Goal: Information Seeking & Learning: Learn about a topic

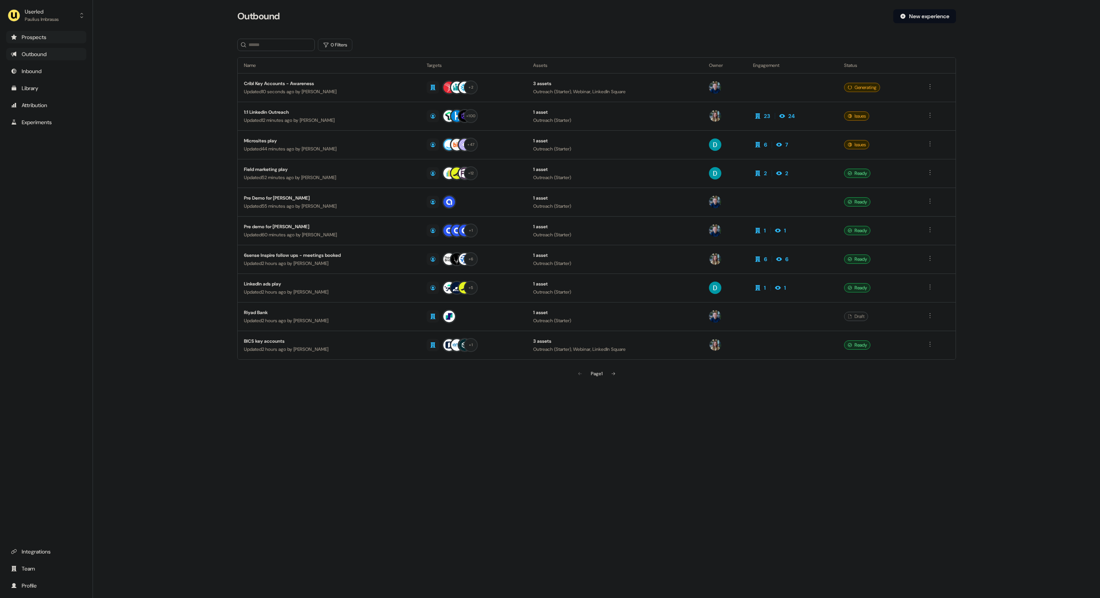
click at [57, 39] on div "Prospects" at bounding box center [46, 37] width 71 height 8
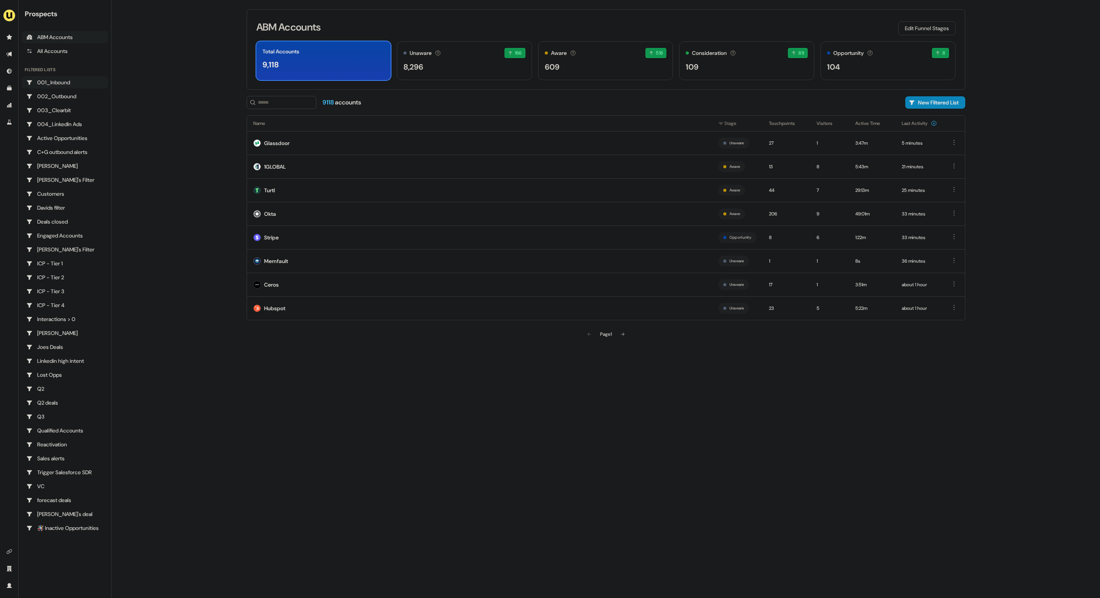
click at [64, 86] on div "001_Inbound" at bounding box center [64, 83] width 77 height 8
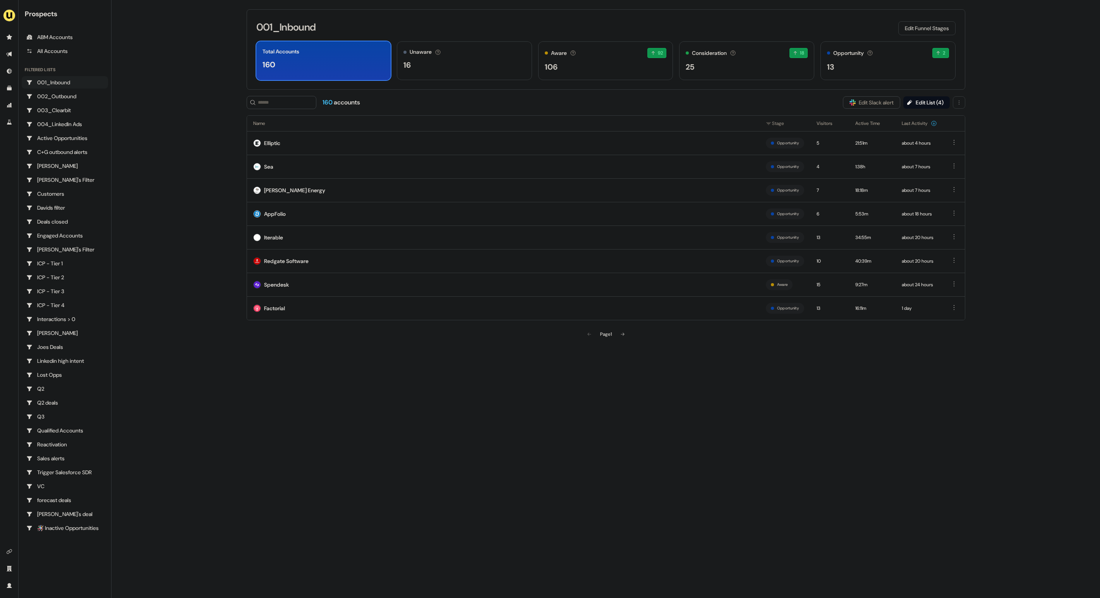
click at [164, 132] on main "Loading... 001_Inbound Edit Funnel Stages Total Accounts 160 Unaware The defaul…" at bounding box center [605, 299] width 988 height 598
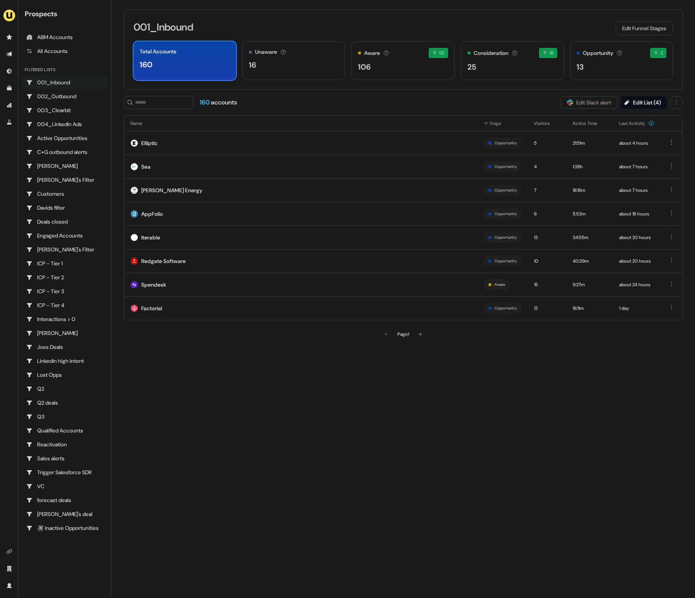
click at [470, 104] on div "160 accounts Slack Logo SVG Edit Slack alert Edit List ( 4 )" at bounding box center [403, 102] width 559 height 13
click at [666, 32] on button "Edit Funnel Stages" at bounding box center [644, 28] width 57 height 14
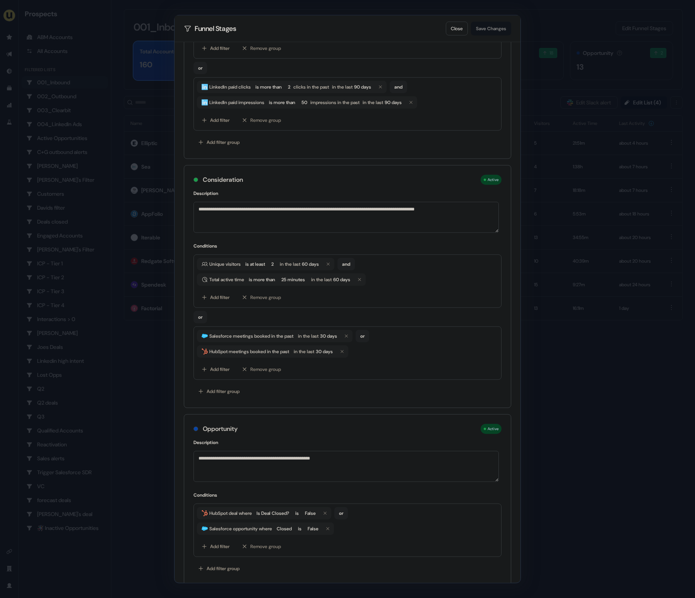
scroll to position [200, 0]
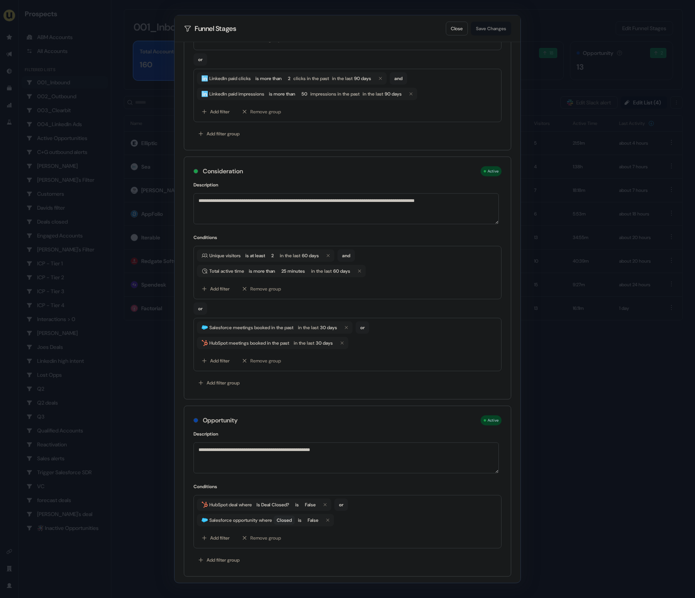
click at [292, 518] on span "Closed" at bounding box center [284, 521] width 15 height 8
click at [470, 497] on div "HubSpot deal where Is Deal Closed? is False or Salesforce opportunity where Clo…" at bounding box center [348, 521] width 308 height 53
click at [290, 518] on span "Closed" at bounding box center [284, 521] width 15 height 8
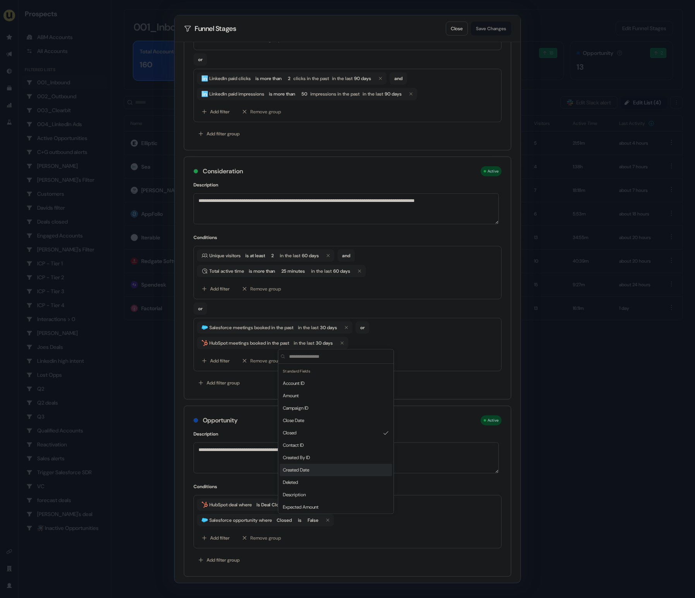
click at [647, 445] on div "**********" at bounding box center [347, 299] width 695 height 598
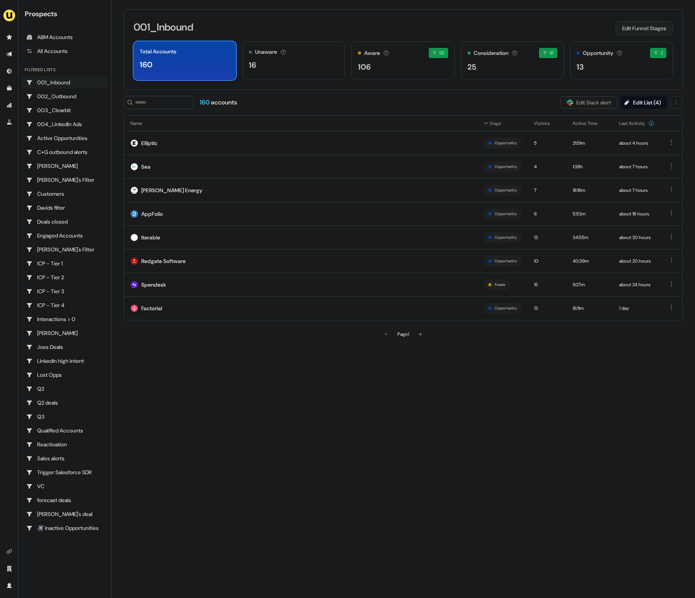
click at [637, 31] on button "Edit Funnel Stages" at bounding box center [644, 28] width 57 height 14
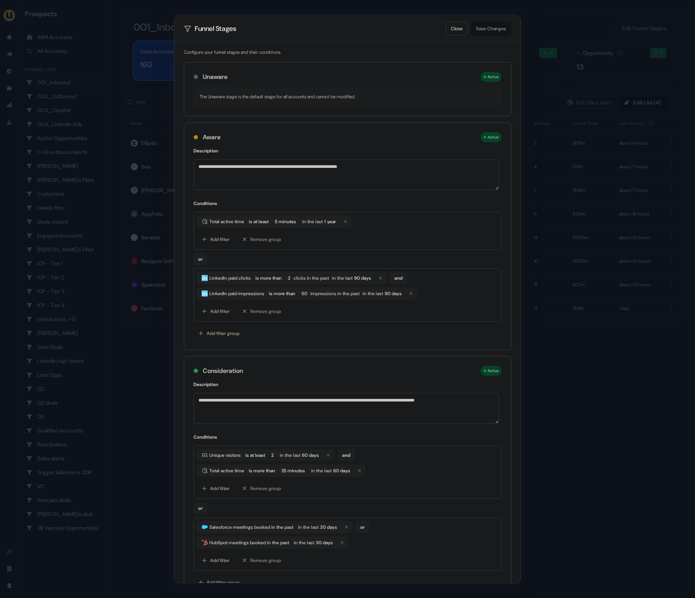
click at [600, 389] on div "**********" at bounding box center [347, 299] width 695 height 598
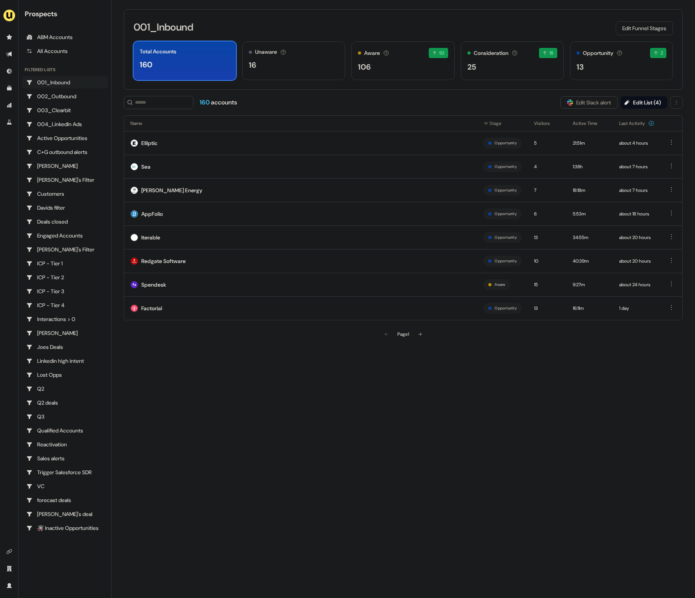
click at [424, 15] on div "001_Inbound Edit Funnel Stages Total Accounts 160 Unaware The default stage all…" at bounding box center [403, 49] width 559 height 81
click at [511, 72] on div "25" at bounding box center [513, 67] width 90 height 12
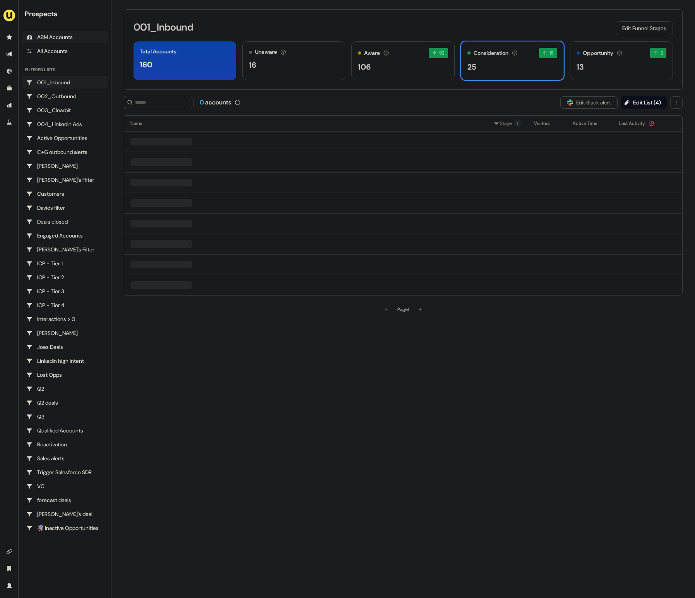
click at [75, 35] on div "ABM Accounts" at bounding box center [64, 37] width 77 height 8
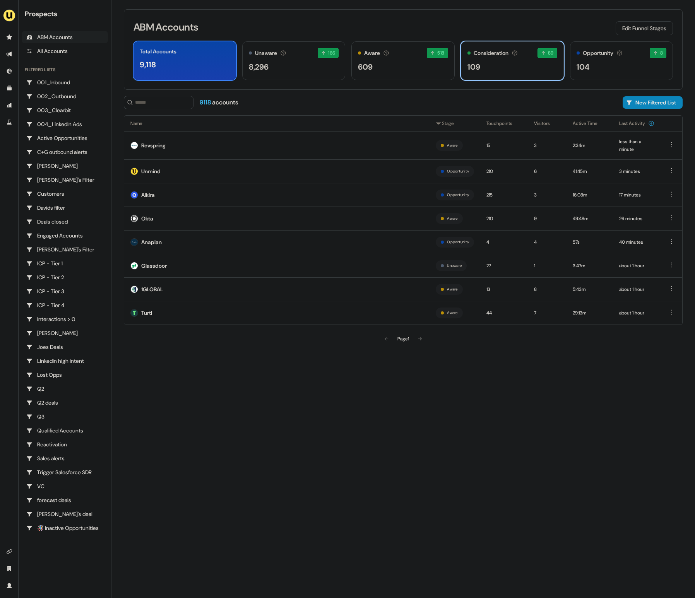
click at [499, 71] on div "109" at bounding box center [513, 67] width 90 height 12
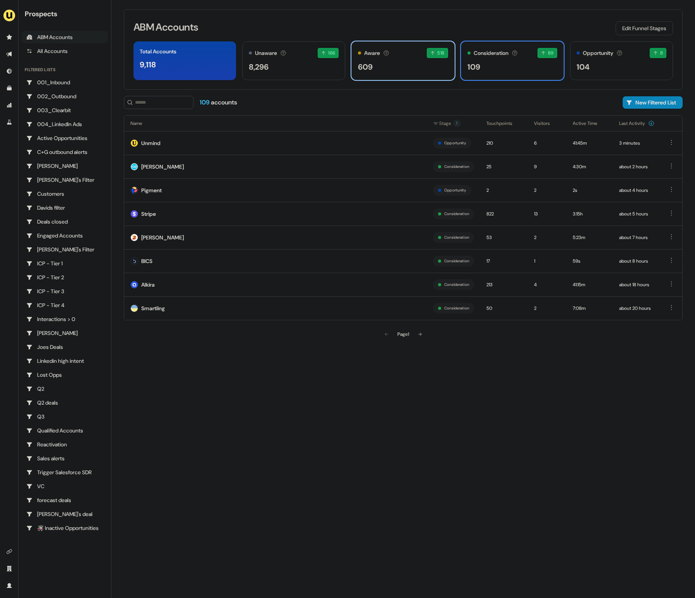
click at [405, 70] on div "609" at bounding box center [403, 67] width 90 height 12
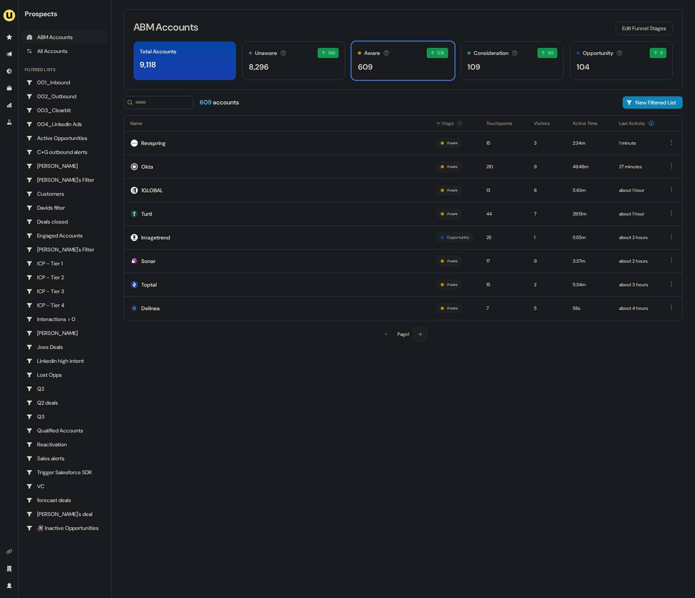
click at [425, 336] on button at bounding box center [419, 334] width 15 height 15
click at [424, 336] on button at bounding box center [420, 334] width 15 height 15
click at [423, 335] on icon at bounding box center [420, 334] width 5 height 5
click at [420, 333] on icon at bounding box center [420, 334] width 5 height 5
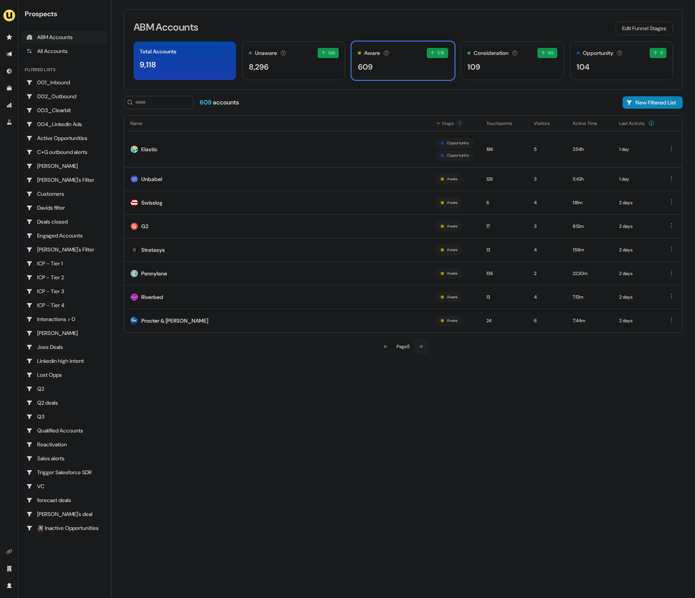
click at [424, 344] on button at bounding box center [420, 346] width 15 height 15
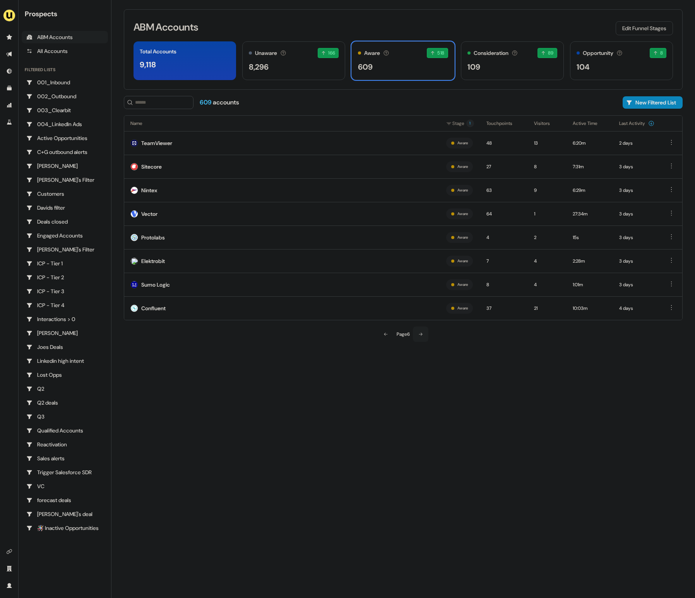
click at [427, 333] on button at bounding box center [420, 334] width 15 height 15
click at [426, 333] on button at bounding box center [420, 334] width 15 height 15
click at [426, 333] on button at bounding box center [421, 334] width 15 height 15
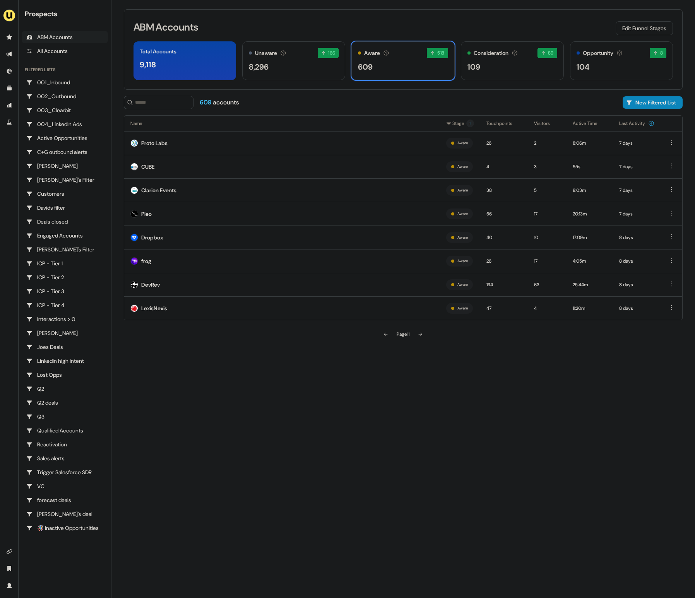
click at [426, 333] on button at bounding box center [420, 334] width 15 height 15
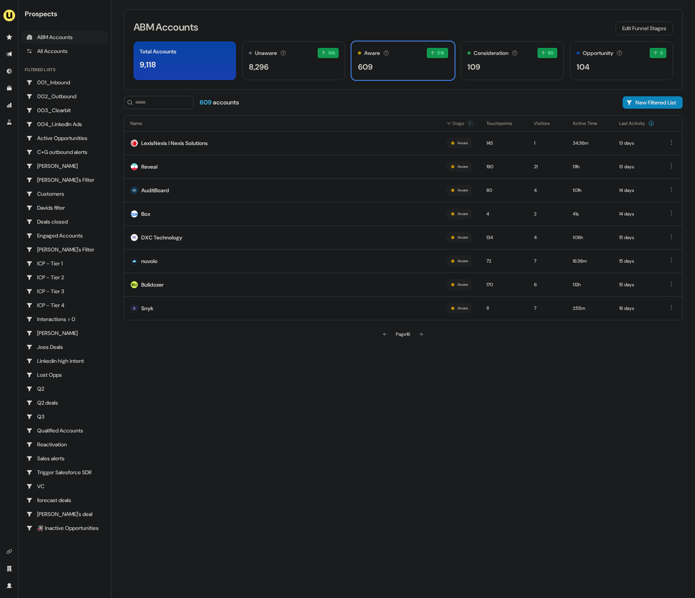
click at [426, 333] on button at bounding box center [420, 334] width 15 height 15
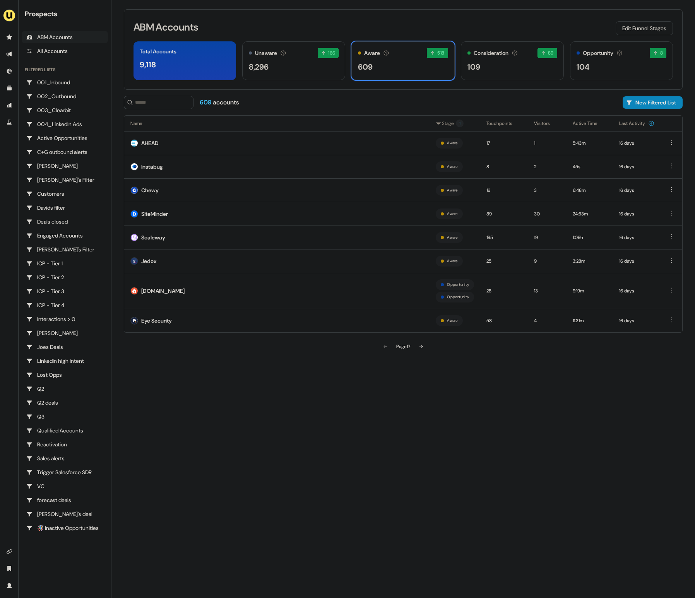
click at [426, 333] on div "Name Stage 1 Touchpoints Visitors Active Time Last Activity AHEAD Aware 17 1 5:…" at bounding box center [403, 234] width 559 height 239
click at [423, 347] on icon at bounding box center [420, 346] width 3 height 3
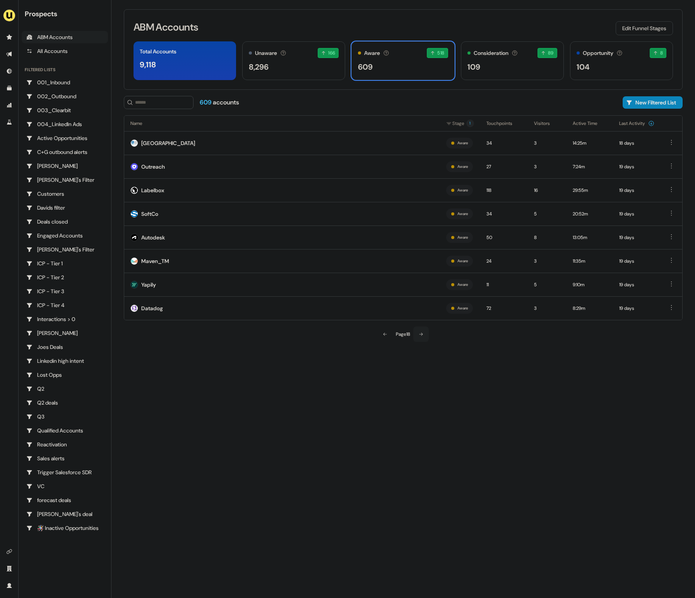
click at [423, 341] on button at bounding box center [420, 334] width 15 height 15
click at [421, 331] on button at bounding box center [420, 334] width 15 height 15
click at [425, 330] on button at bounding box center [421, 334] width 15 height 15
click at [425, 330] on button at bounding box center [420, 334] width 15 height 15
click at [423, 335] on icon at bounding box center [421, 334] width 5 height 5
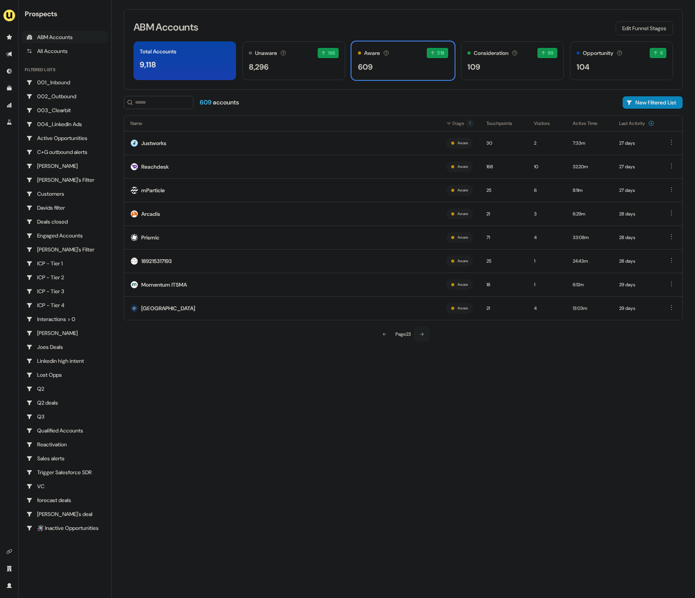
click at [419, 333] on button at bounding box center [421, 334] width 15 height 15
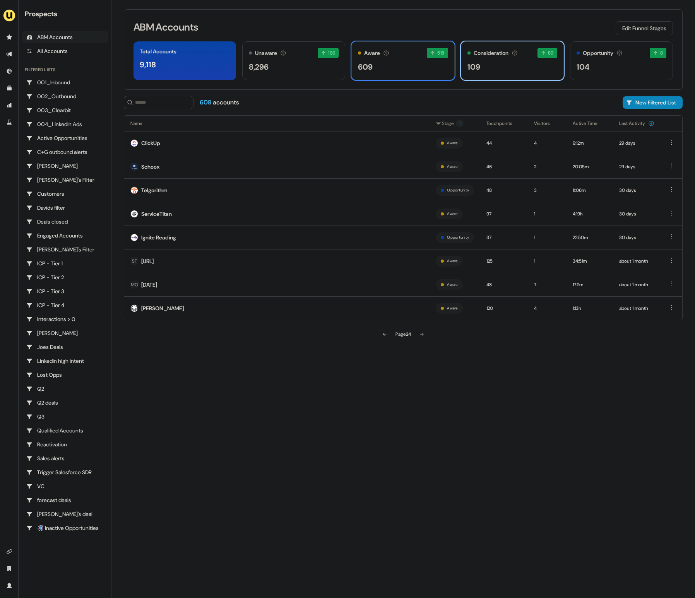
click at [498, 65] on div "109" at bounding box center [513, 67] width 90 height 12
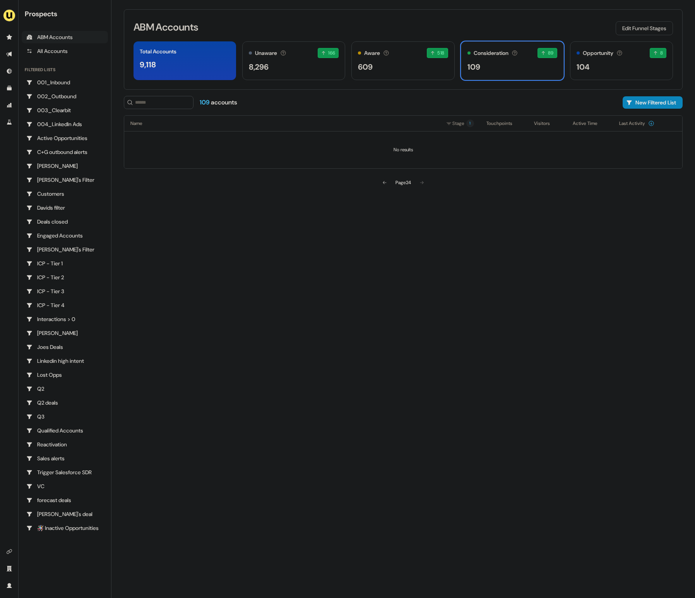
click at [410, 185] on div "Page 24" at bounding box center [403, 183] width 15 height 8
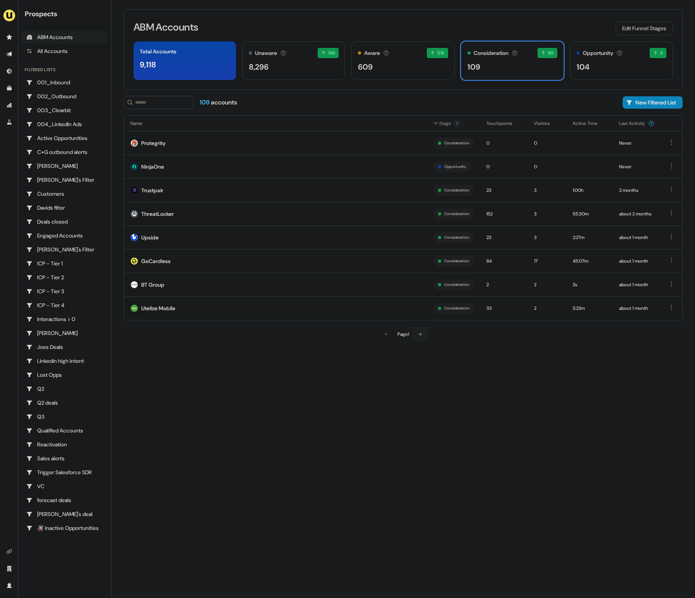
click at [425, 334] on button at bounding box center [419, 334] width 15 height 15
click at [386, 332] on icon at bounding box center [386, 334] width 5 height 5
click at [161, 141] on div "Protegrity" at bounding box center [153, 143] width 24 height 8
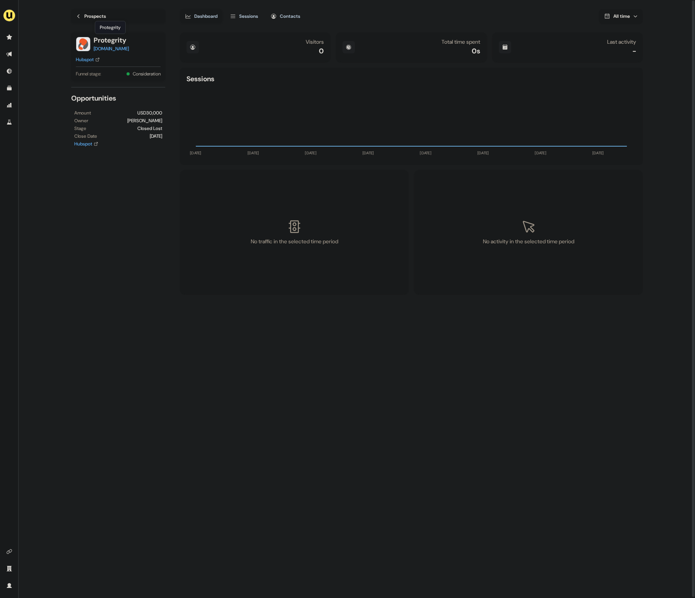
click at [104, 18] on div "Prospects" at bounding box center [95, 16] width 22 height 8
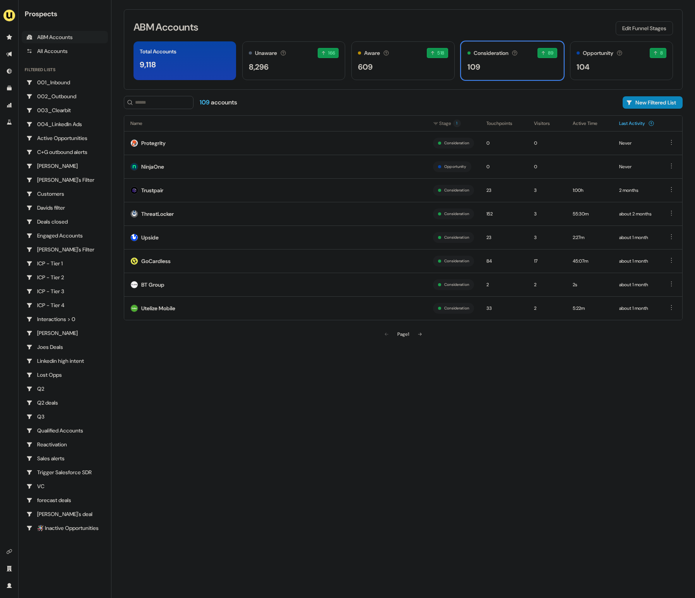
click at [646, 122] on button "Last Activity" at bounding box center [636, 123] width 35 height 14
click at [421, 334] on icon at bounding box center [420, 334] width 5 height 5
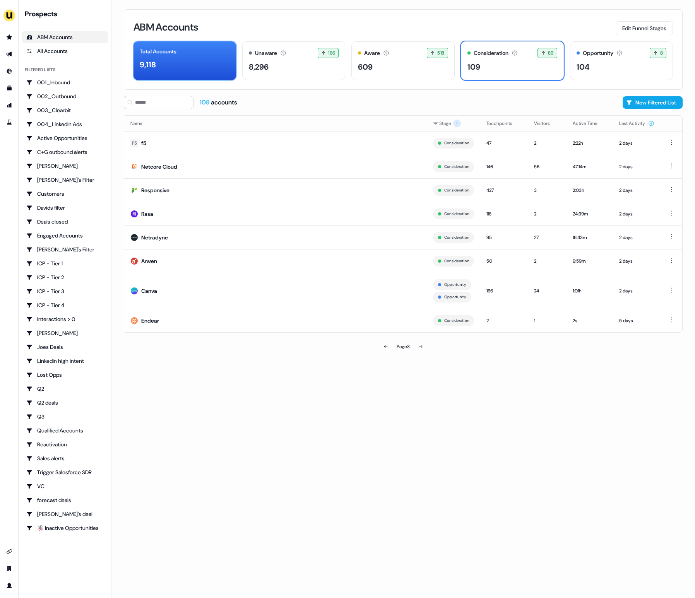
click at [177, 72] on div "Total Accounts 9,118" at bounding box center [185, 60] width 103 height 39
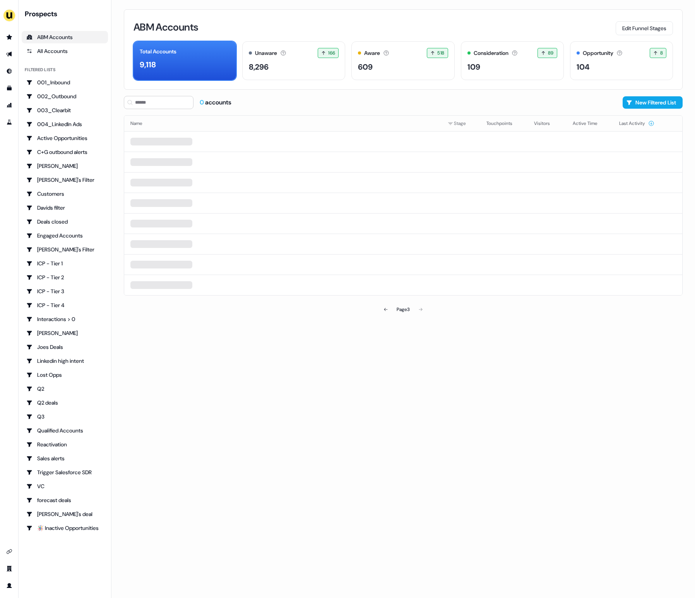
click at [427, 98] on div "0 accounts New Filtered List" at bounding box center [403, 102] width 559 height 13
